Goal: Information Seeking & Learning: Find specific fact

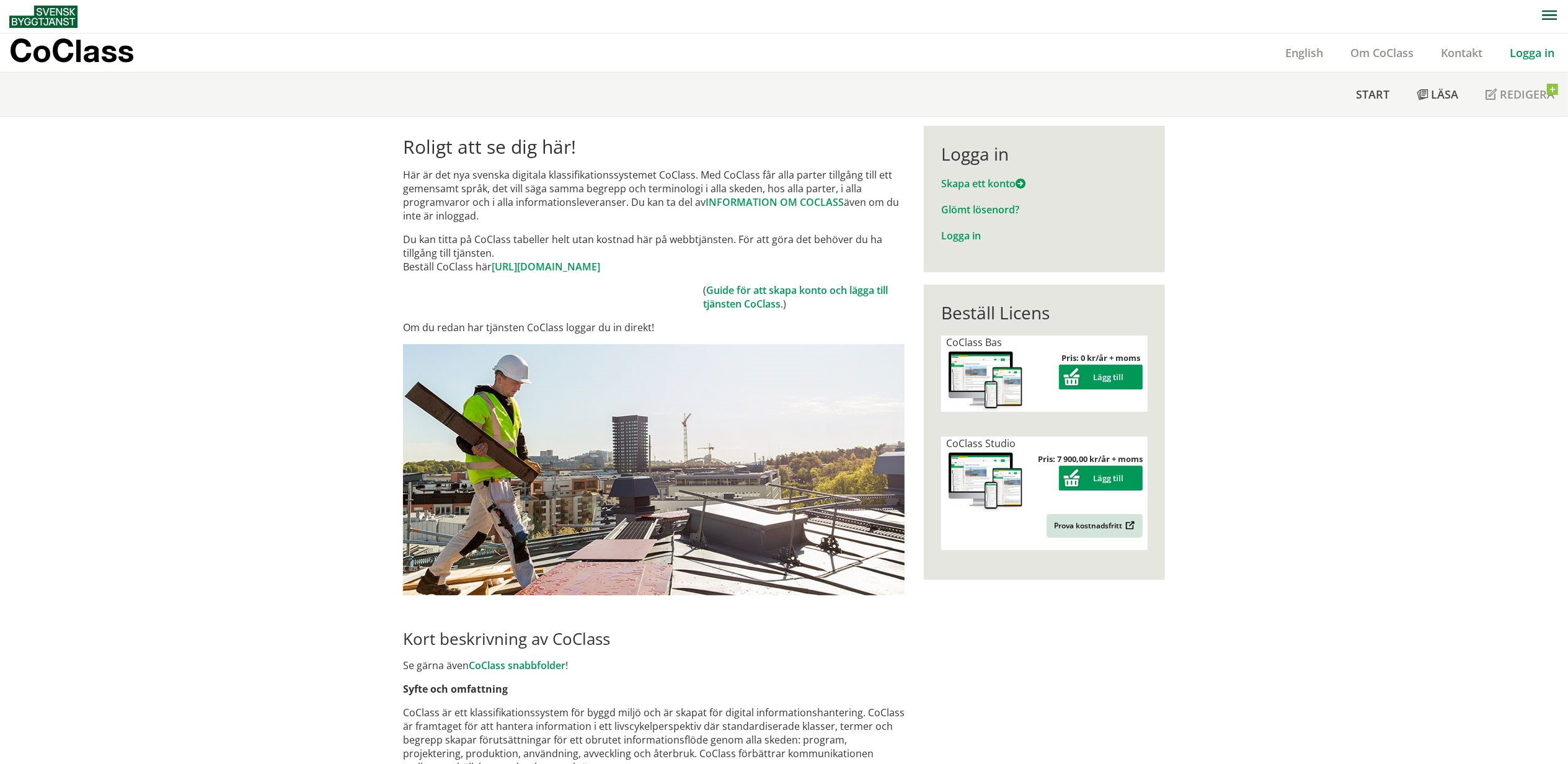
click at [1536, 53] on link "Logga in" at bounding box center [1532, 53] width 72 height 15
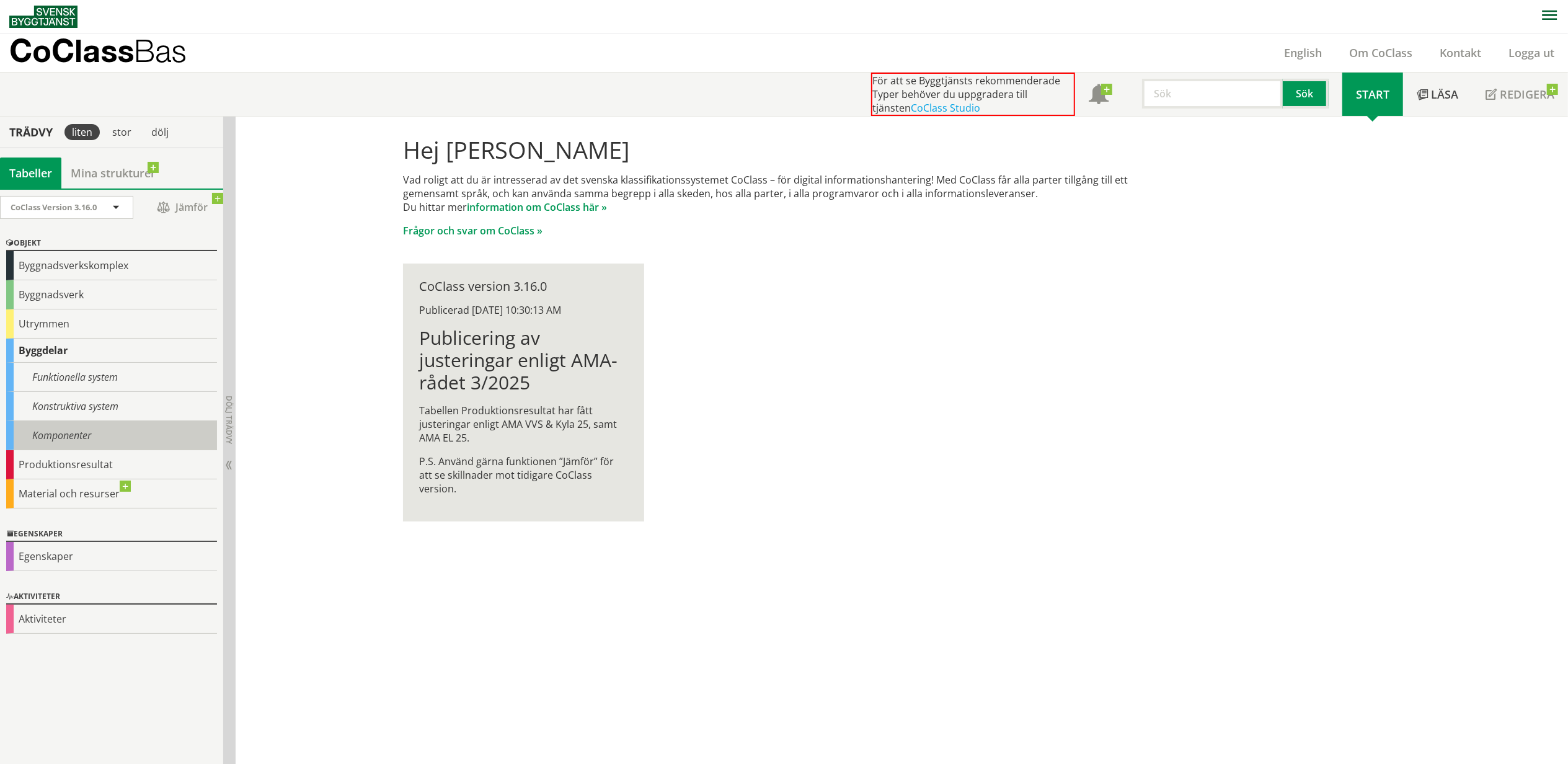
click at [78, 449] on div "Komponenter" at bounding box center [111, 435] width 211 height 29
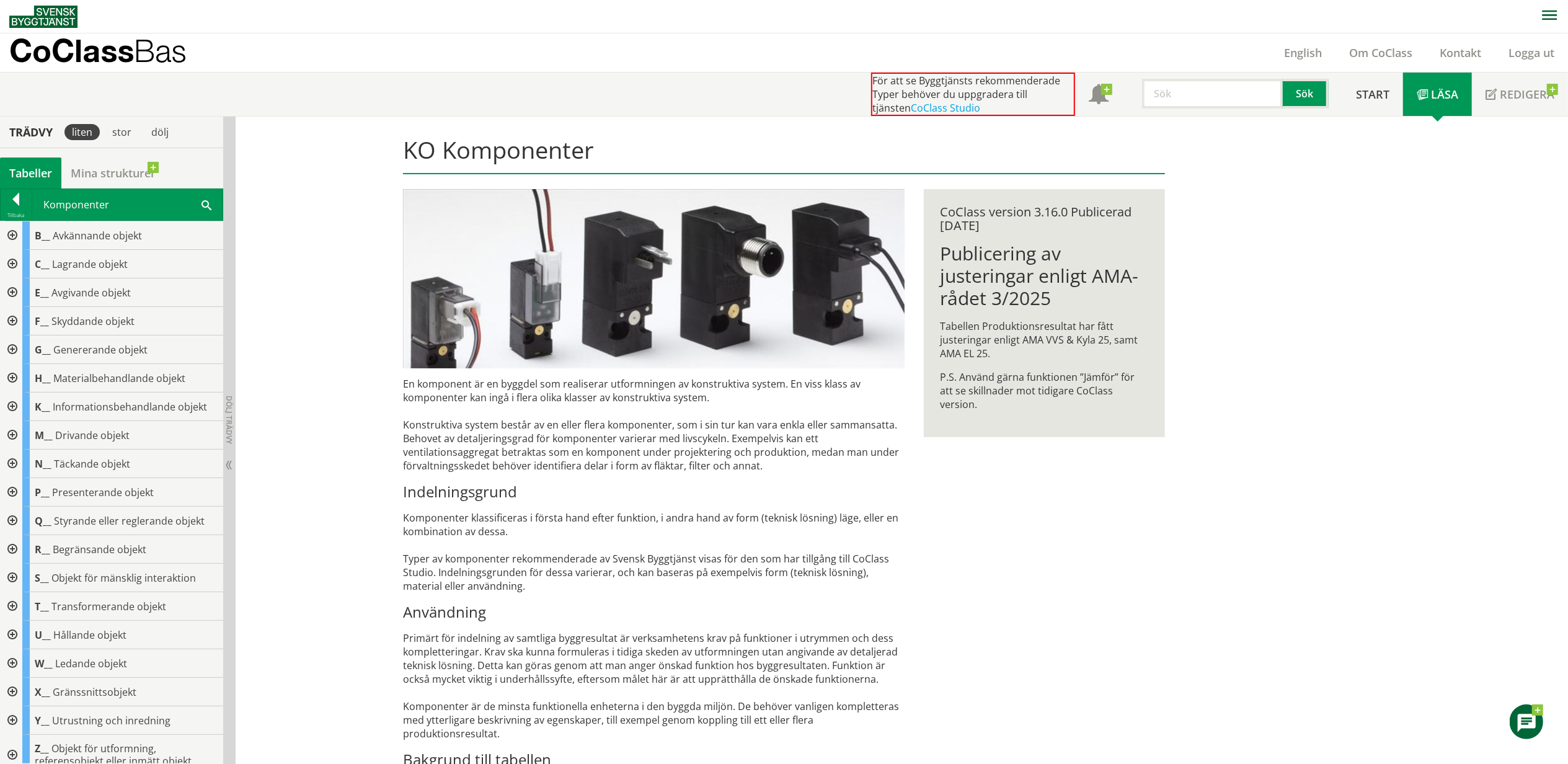
click at [1180, 93] on input "text" at bounding box center [1212, 94] width 141 height 30
type input "balkong"
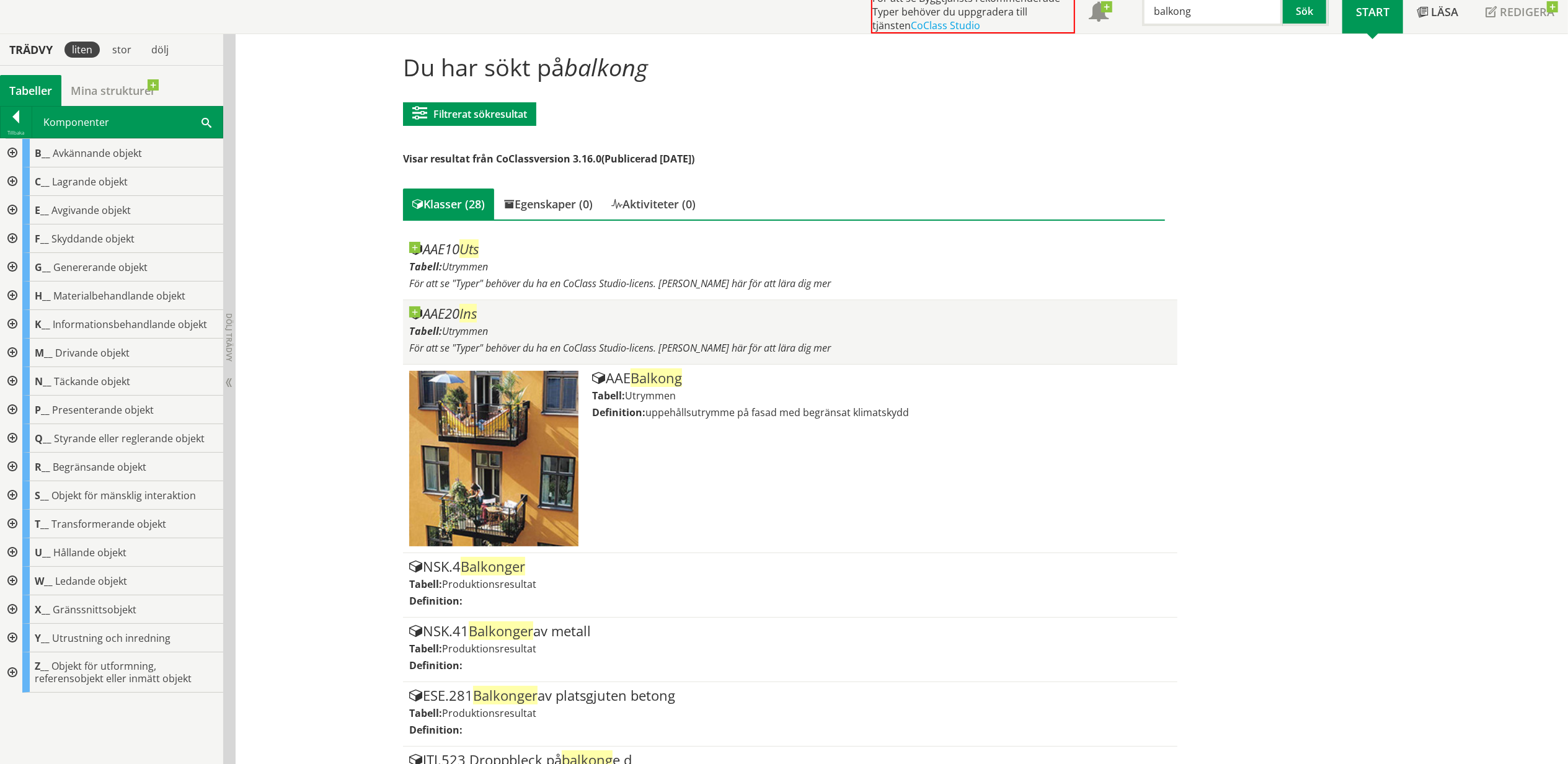
scroll to position [165, 0]
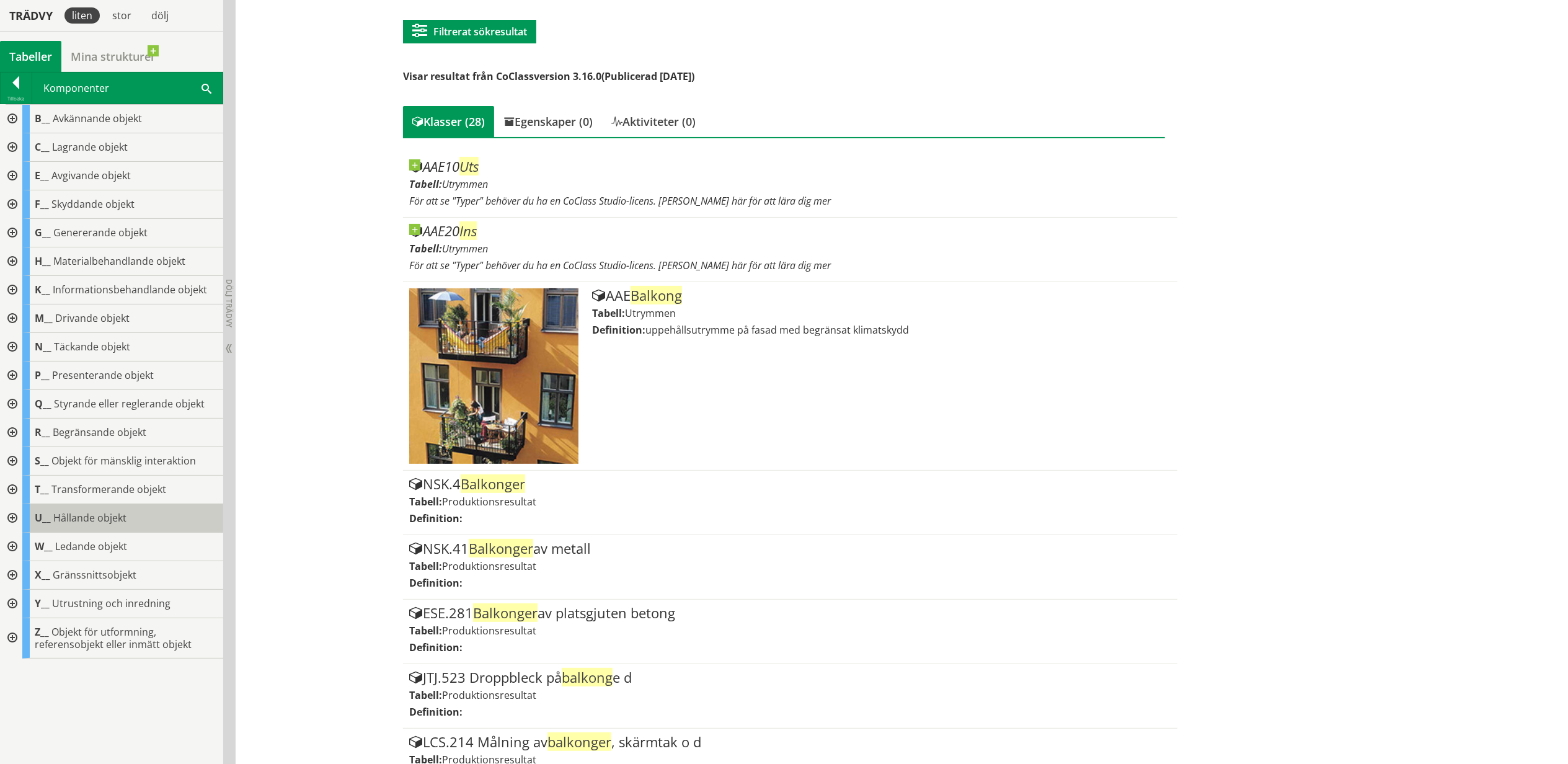
click at [100, 518] on span "Hållande objekt" at bounding box center [90, 517] width 73 height 13
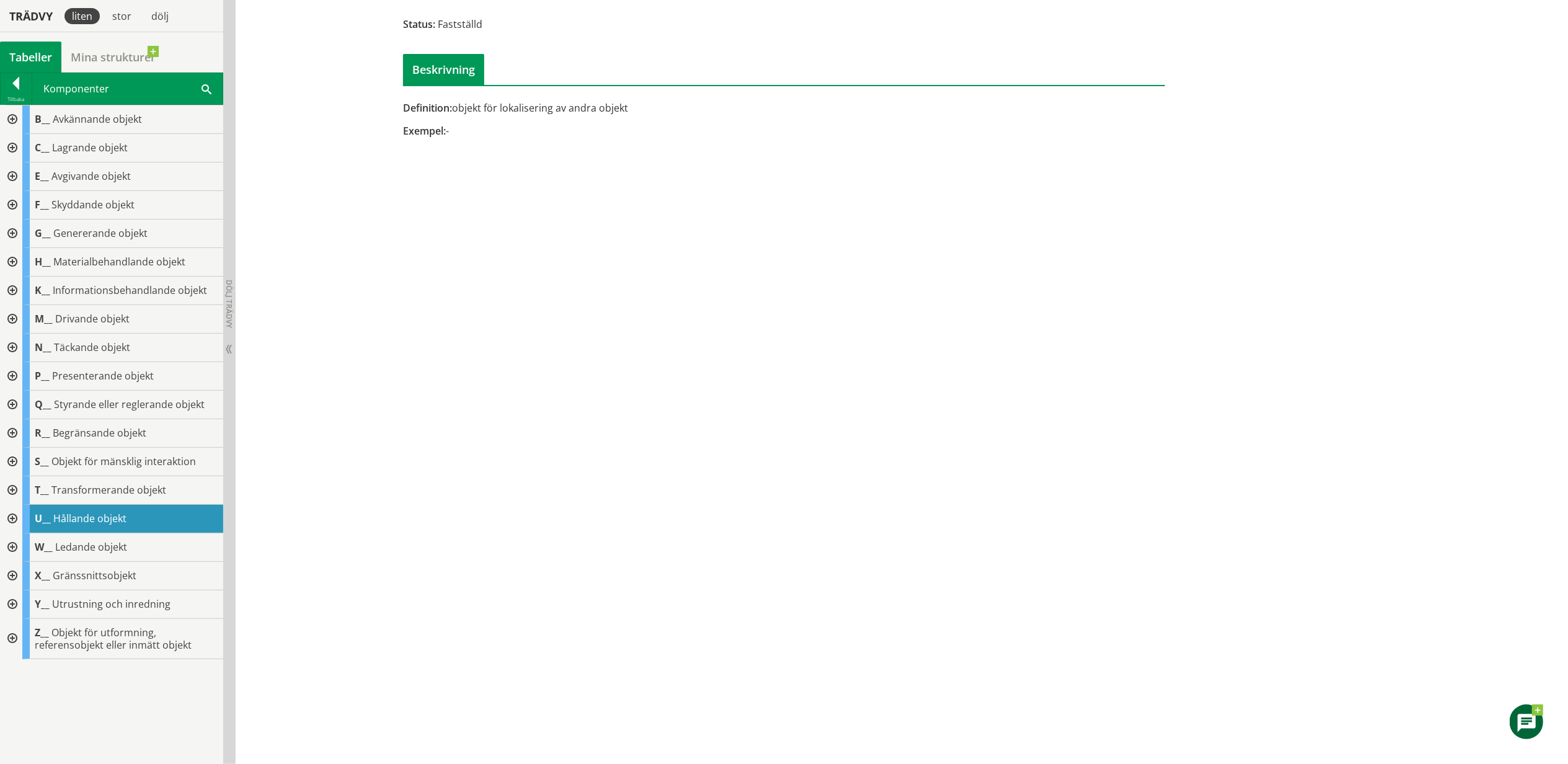
click at [10, 517] on div at bounding box center [11, 519] width 22 height 28
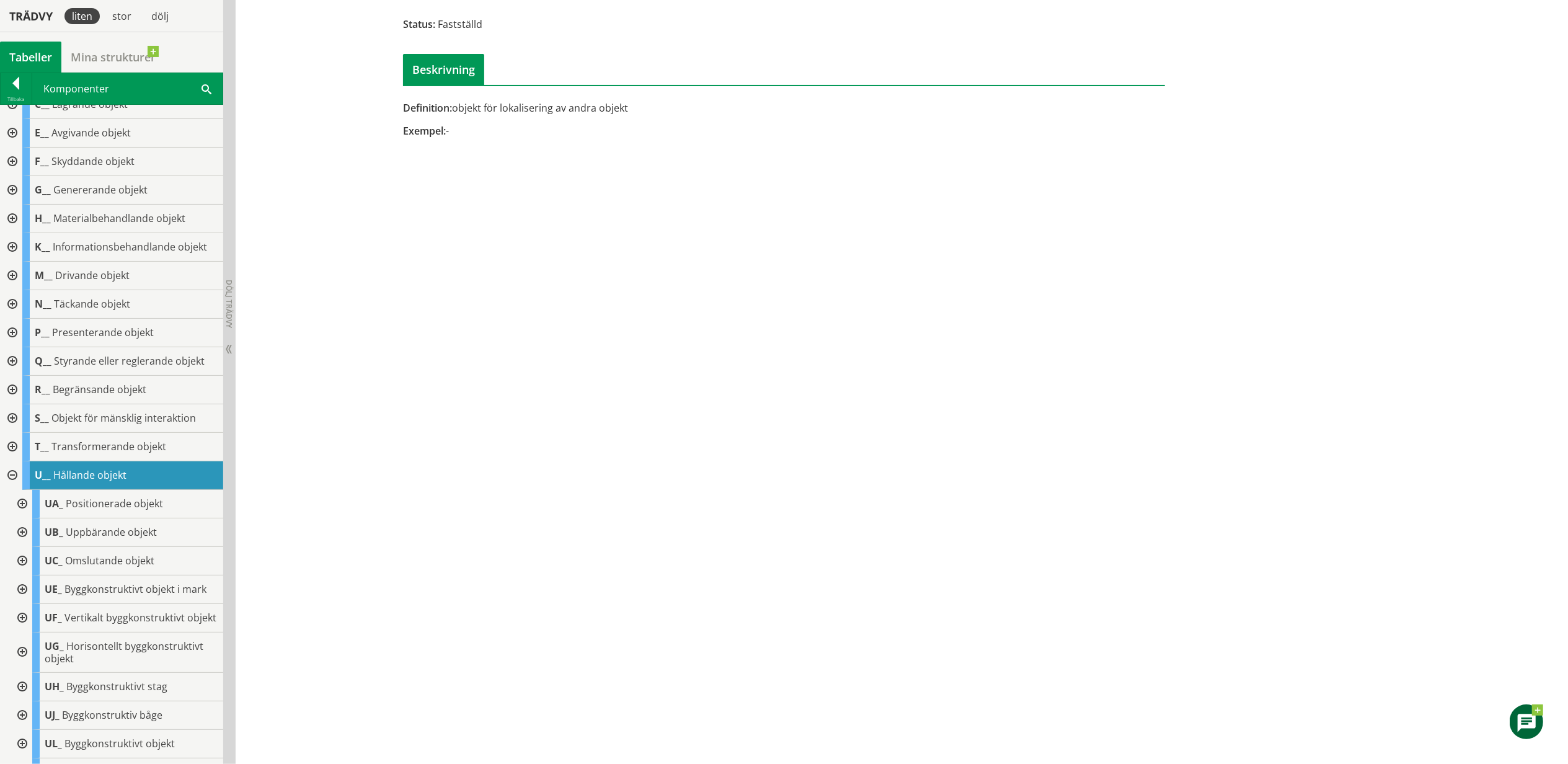
scroll to position [82, 0]
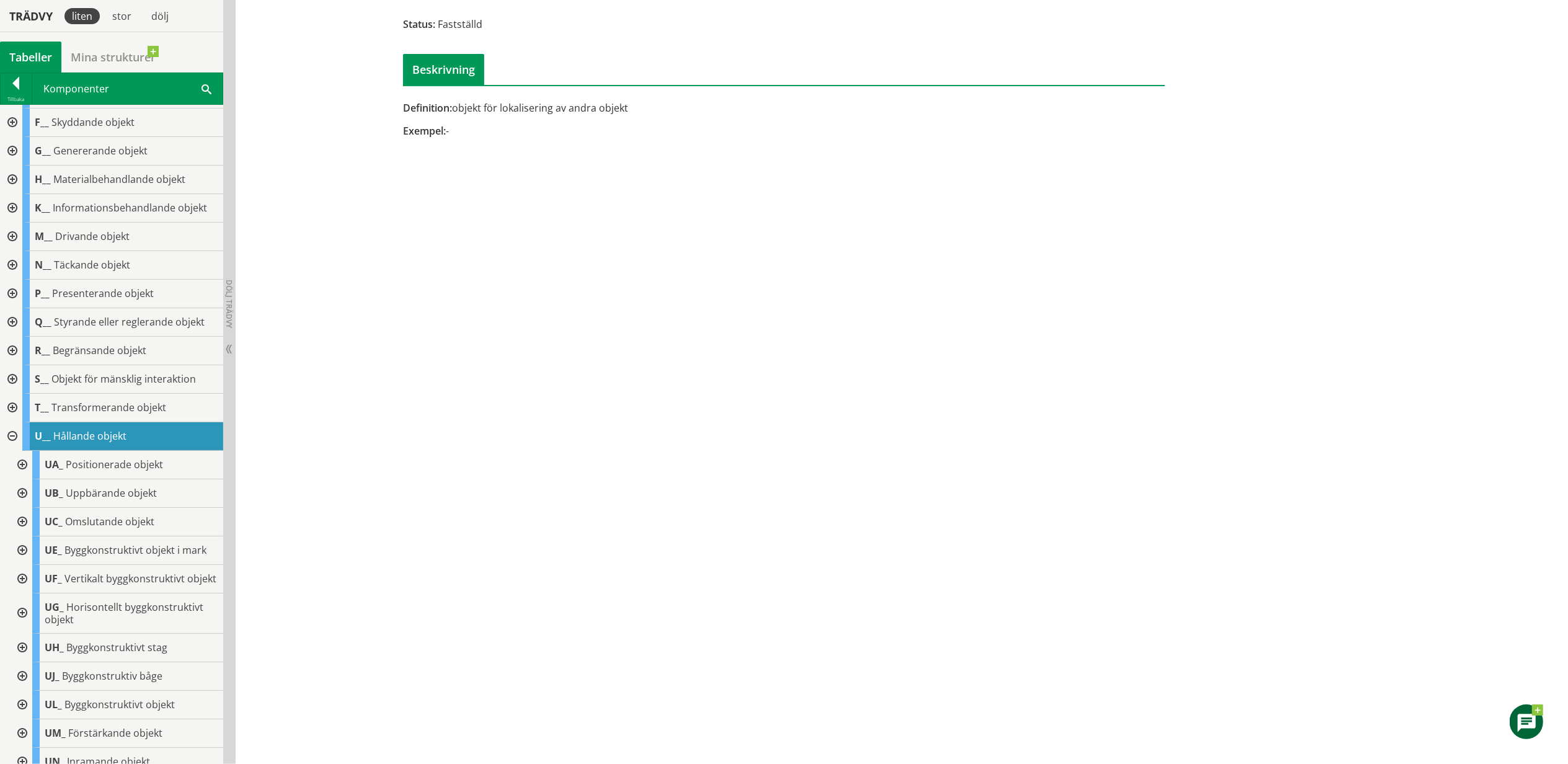
click at [20, 490] on div at bounding box center [21, 493] width 22 height 28
